Goal: Task Accomplishment & Management: Use online tool/utility

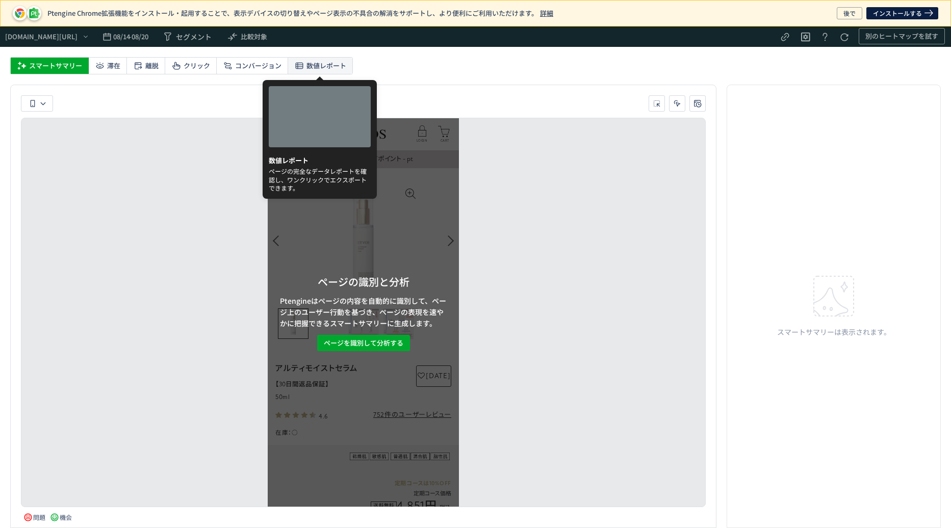
click at [306, 60] on span "数値レポート" at bounding box center [326, 66] width 40 height 16
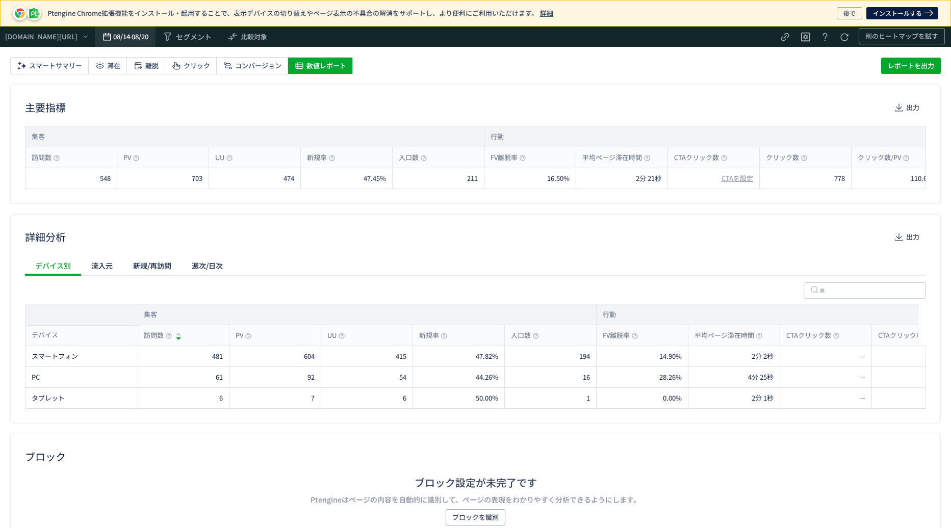
click at [149, 38] on div "08/14 - 08/20" at bounding box center [125, 37] width 48 height 20
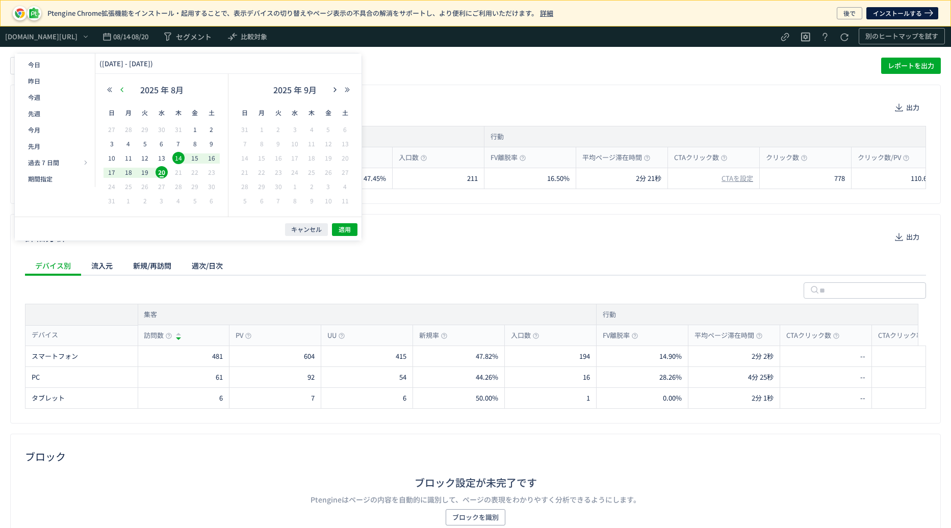
click at [126, 92] on button "button" at bounding box center [122, 89] width 12 height 7
click at [126, 91] on button "button" at bounding box center [122, 89] width 12 height 7
click at [134, 142] on span "2" at bounding box center [128, 144] width 12 height 12
click at [341, 90] on button "button" at bounding box center [335, 89] width 12 height 7
click at [293, 174] on span "20" at bounding box center [295, 172] width 12 height 12
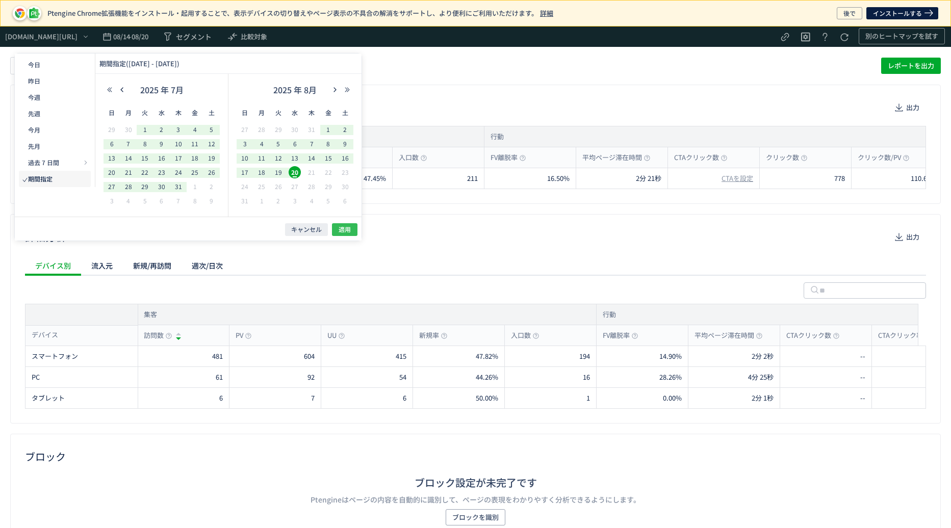
click at [339, 223] on button "適用" at bounding box center [344, 229] width 25 height 13
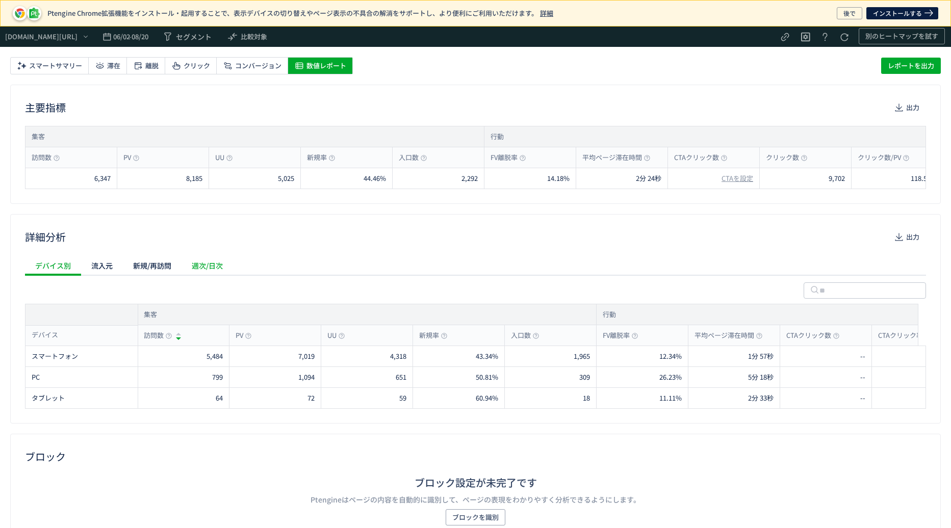
click at [201, 273] on div "週次/日次" at bounding box center [207, 265] width 51 height 20
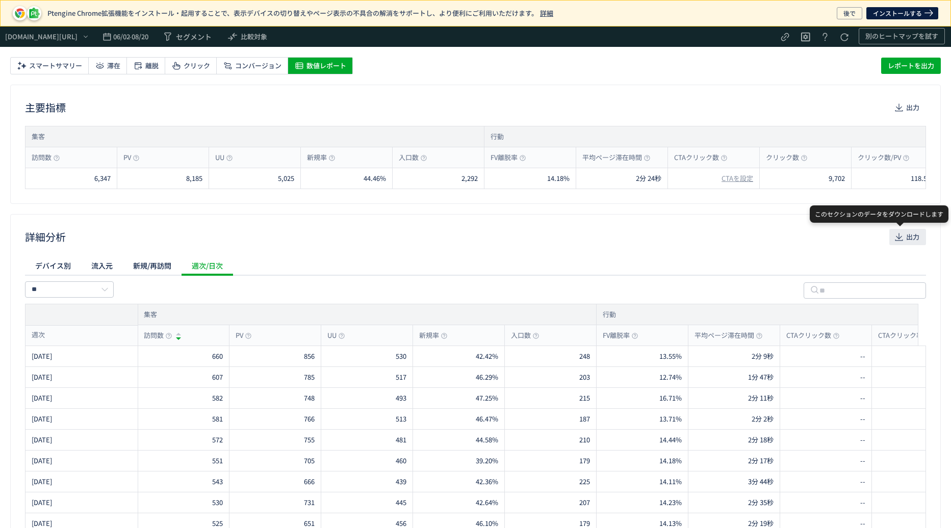
click at [894, 241] on icon "button" at bounding box center [899, 237] width 10 height 10
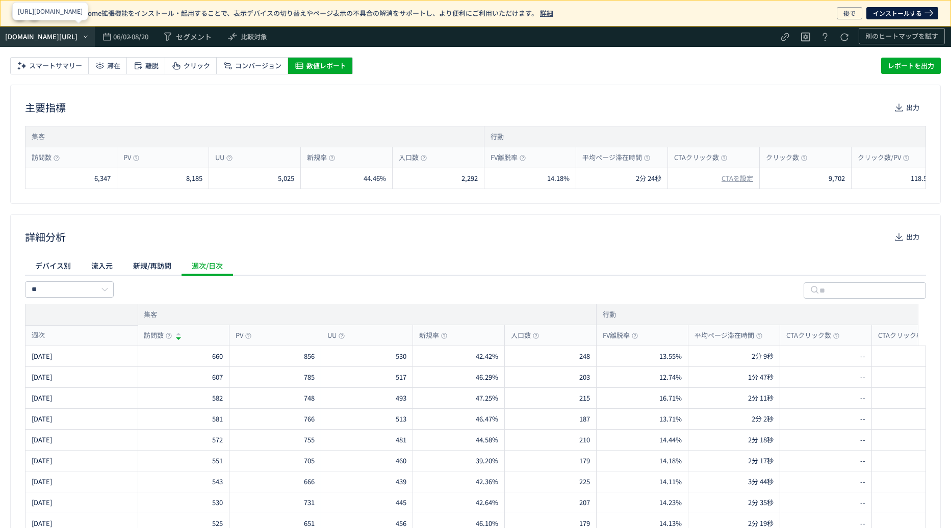
click at [74, 41] on div "[URL][DOMAIN_NAME]" at bounding box center [41, 37] width 72 height 10
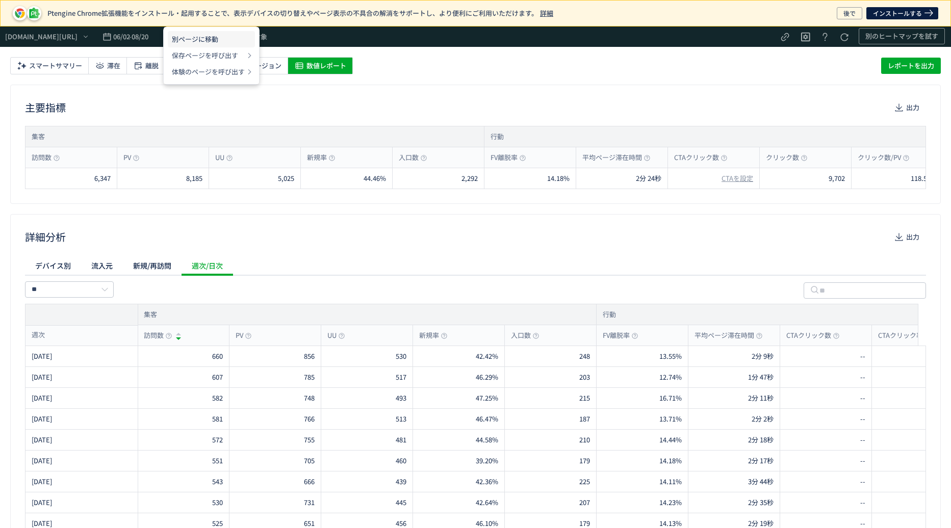
click at [175, 47] on li "別ページに移動" at bounding box center [211, 55] width 87 height 16
